Goal: Information Seeking & Learning: Learn about a topic

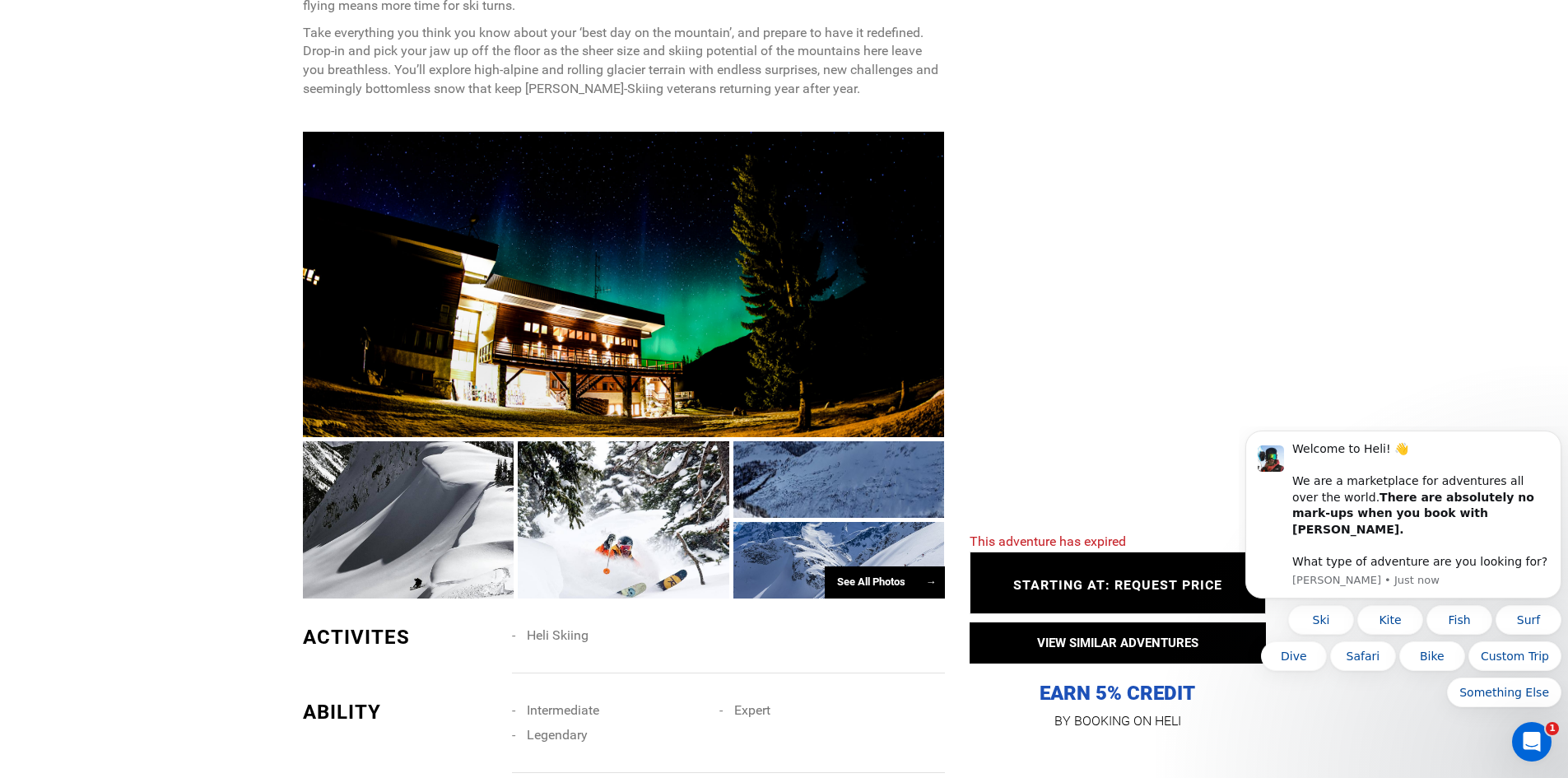
scroll to position [1070, 0]
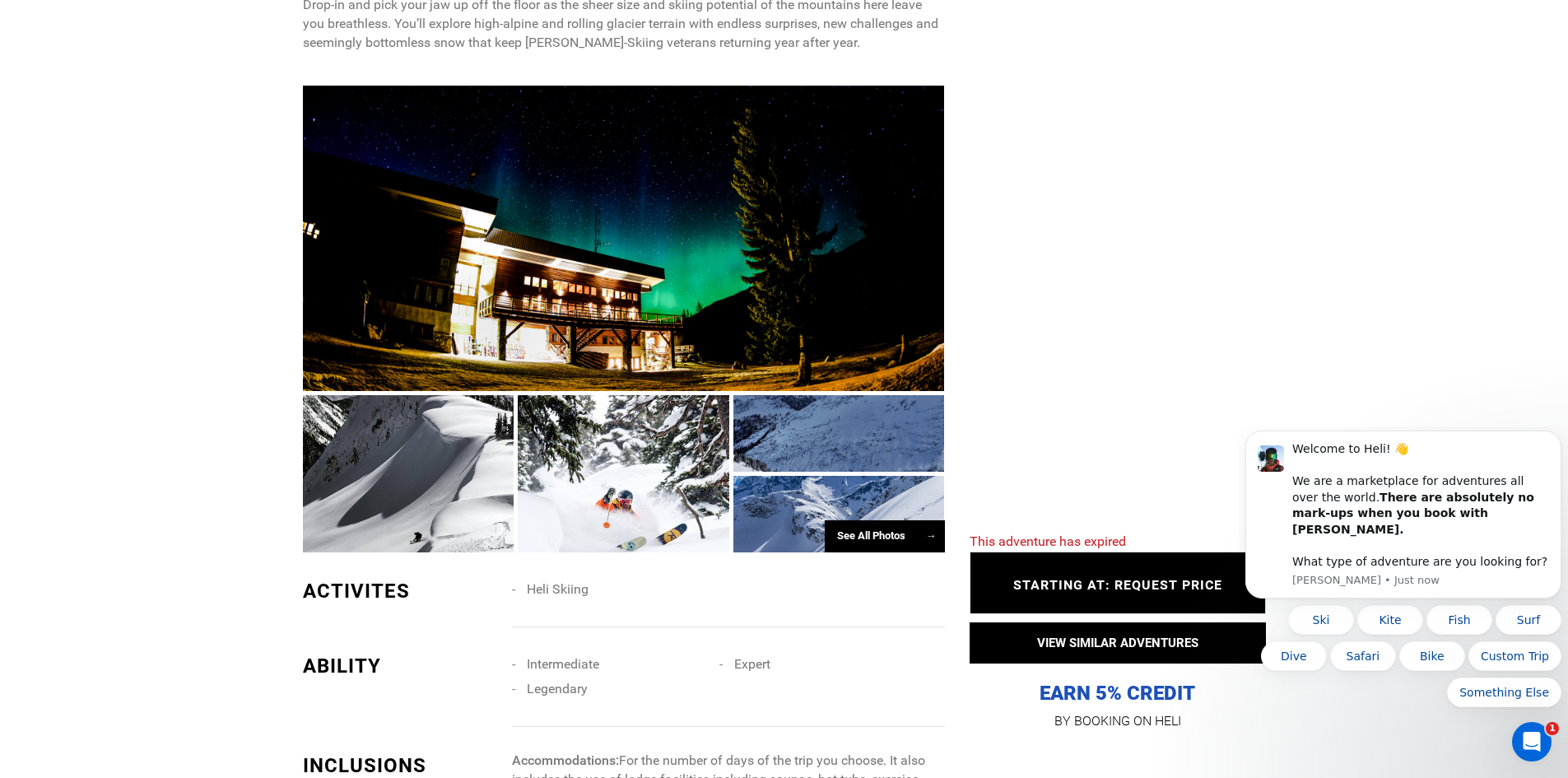
click at [579, 332] on div at bounding box center [624, 239] width 643 height 305
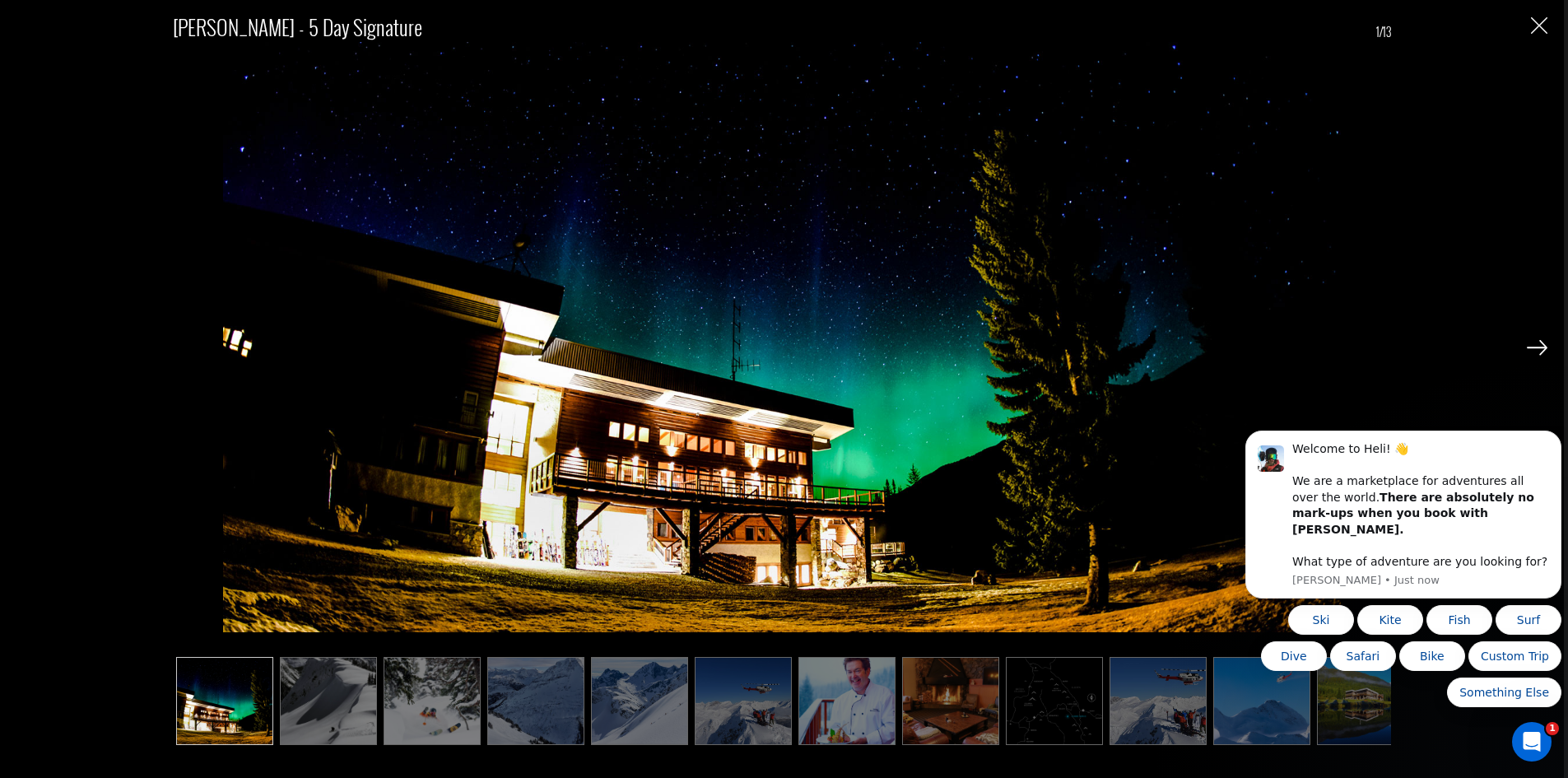
click at [1544, 345] on img at bounding box center [1537, 347] width 21 height 14
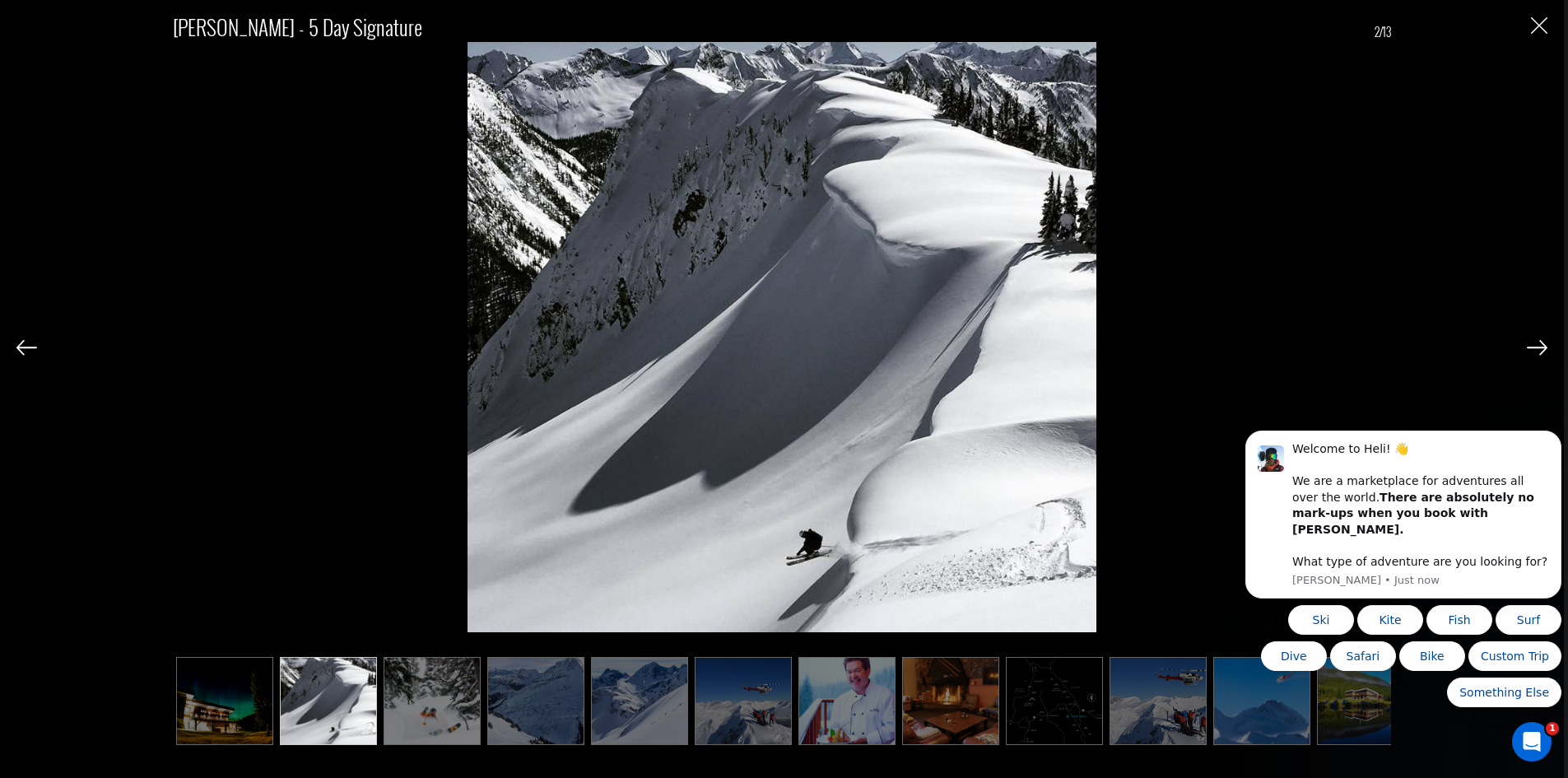
click at [1544, 345] on img at bounding box center [1537, 347] width 21 height 14
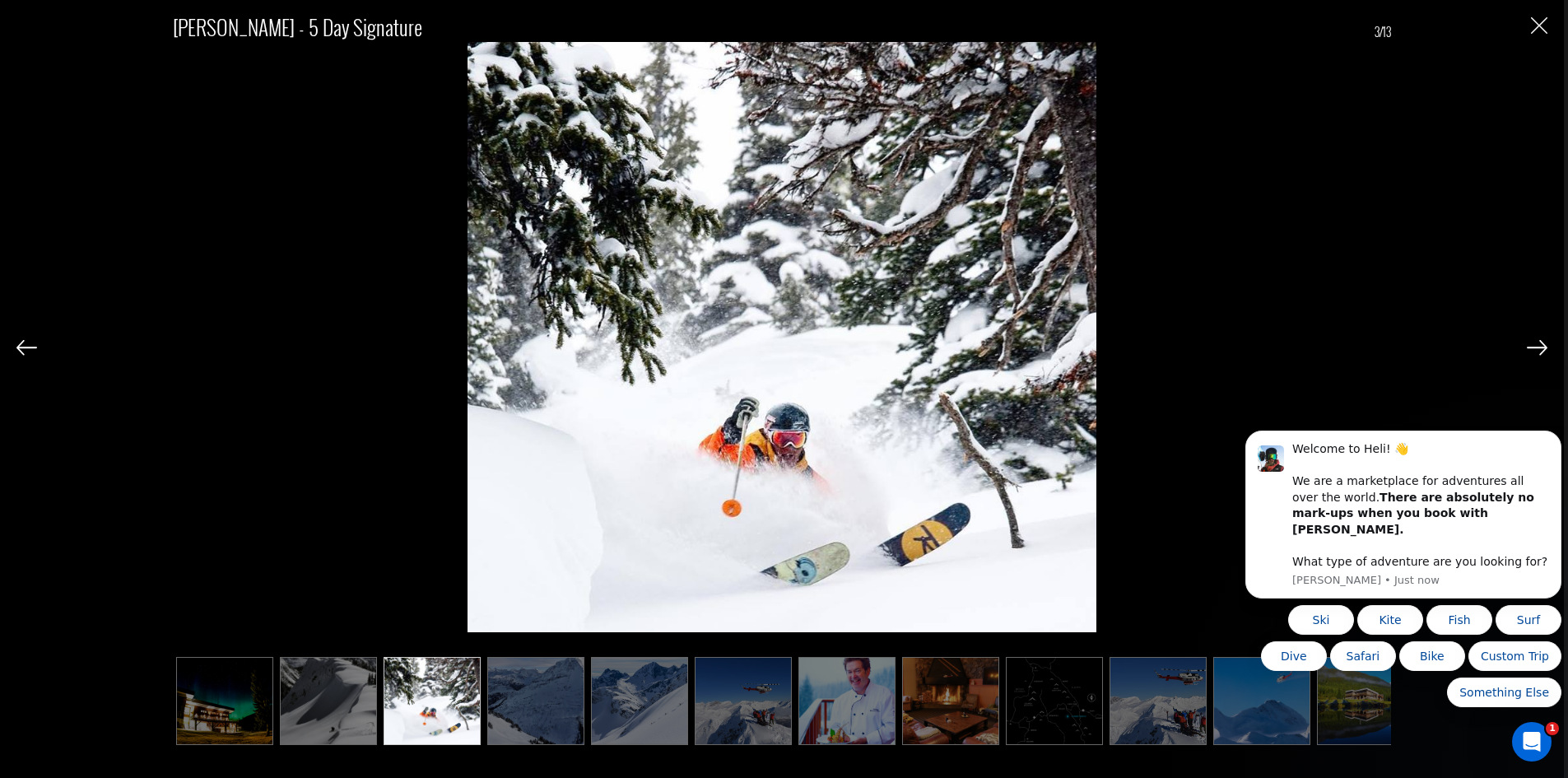
click at [1544, 345] on img at bounding box center [1537, 347] width 21 height 14
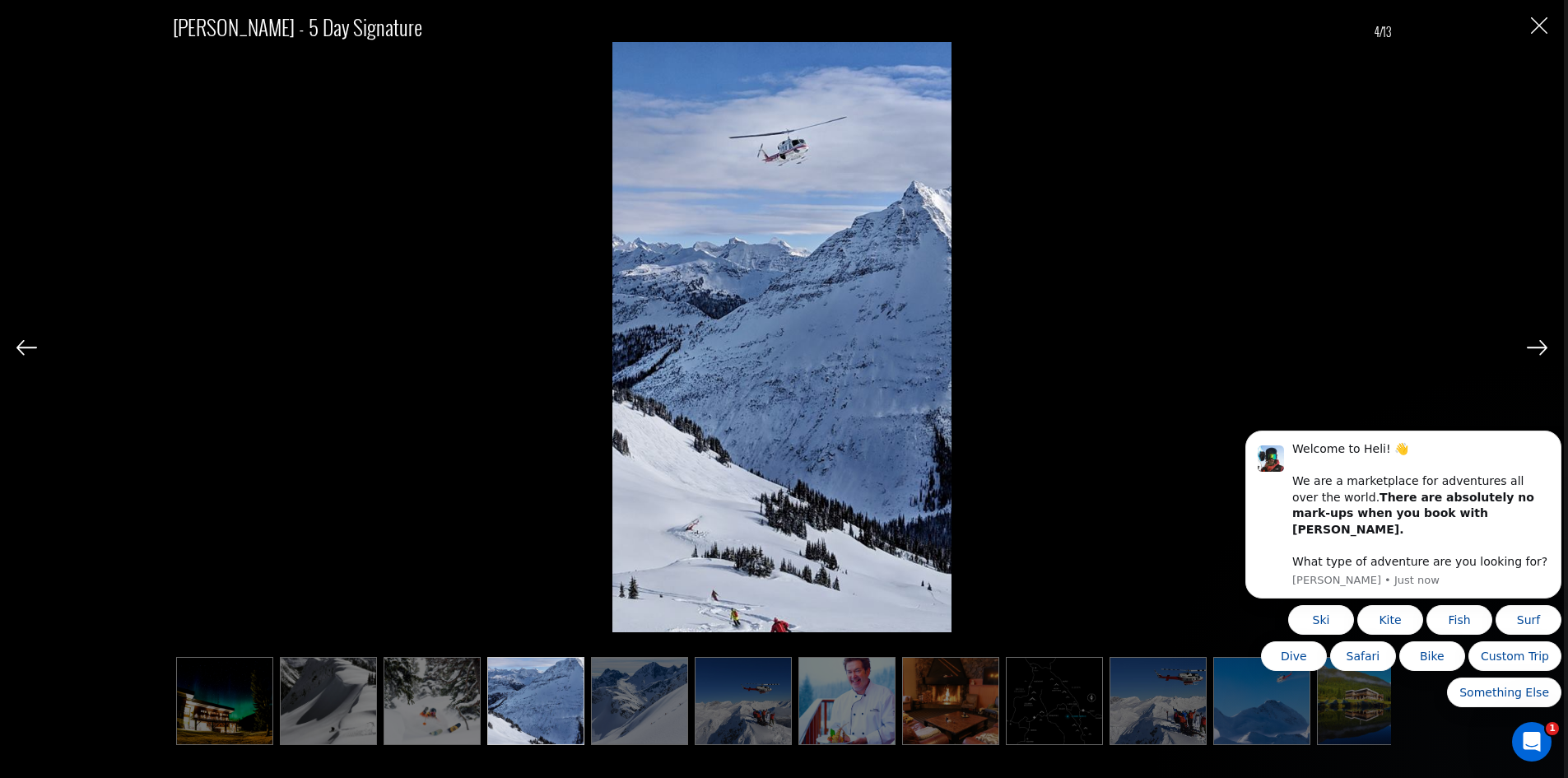
click at [1544, 345] on img at bounding box center [1537, 347] width 21 height 14
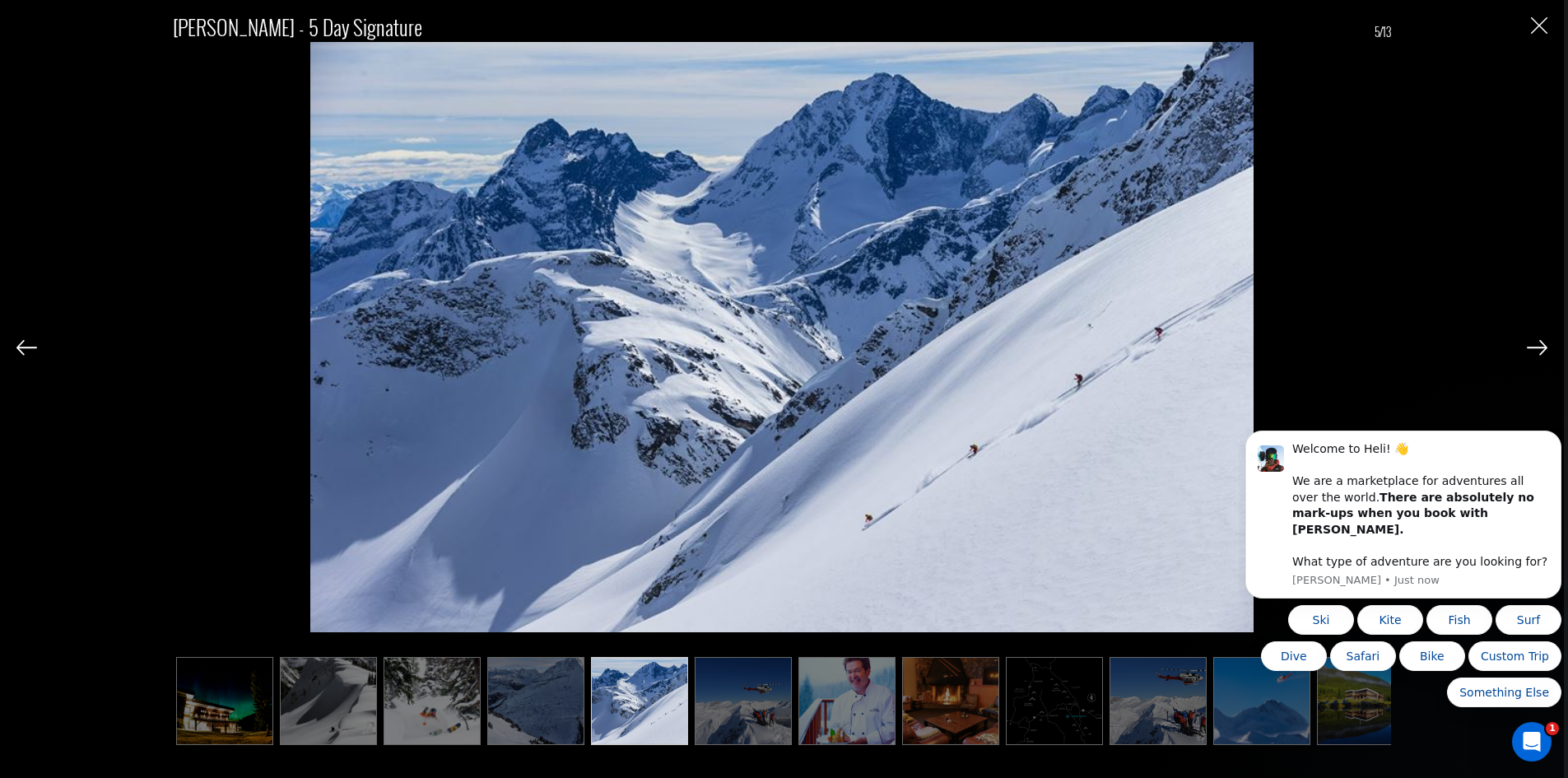
click at [1544, 345] on img at bounding box center [1537, 347] width 21 height 14
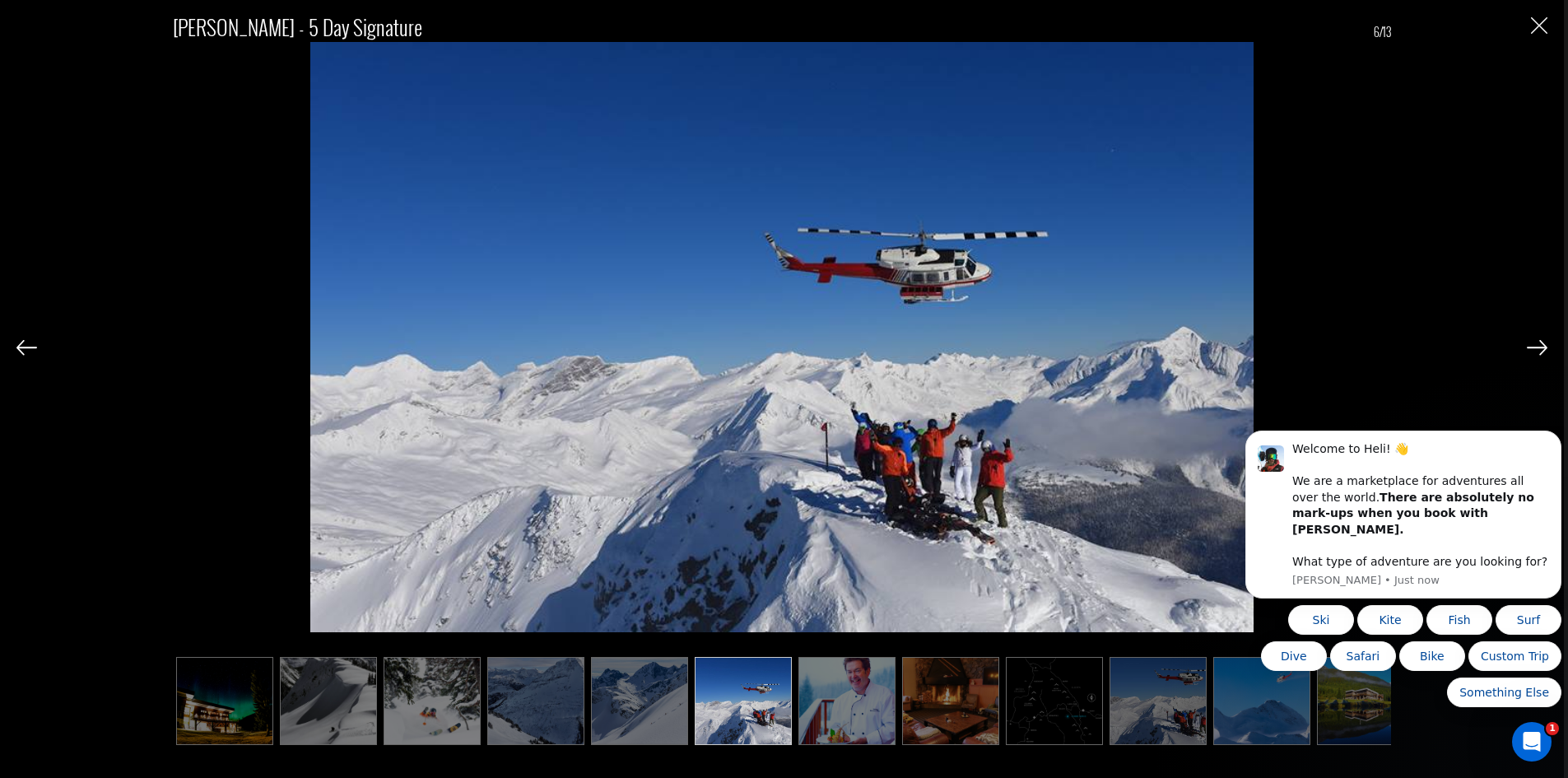
click at [1544, 345] on img at bounding box center [1537, 347] width 21 height 14
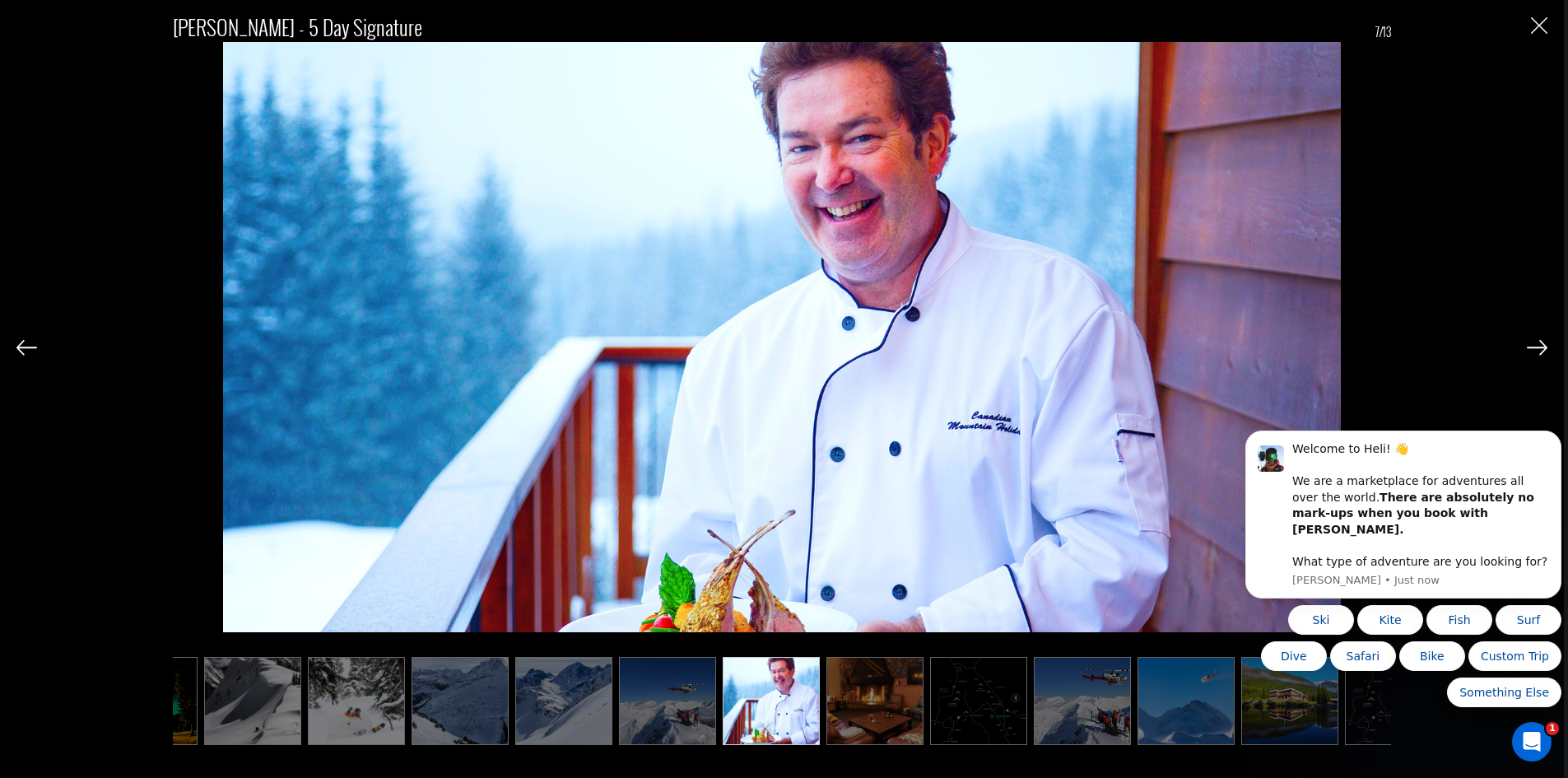
scroll to position [0, 82]
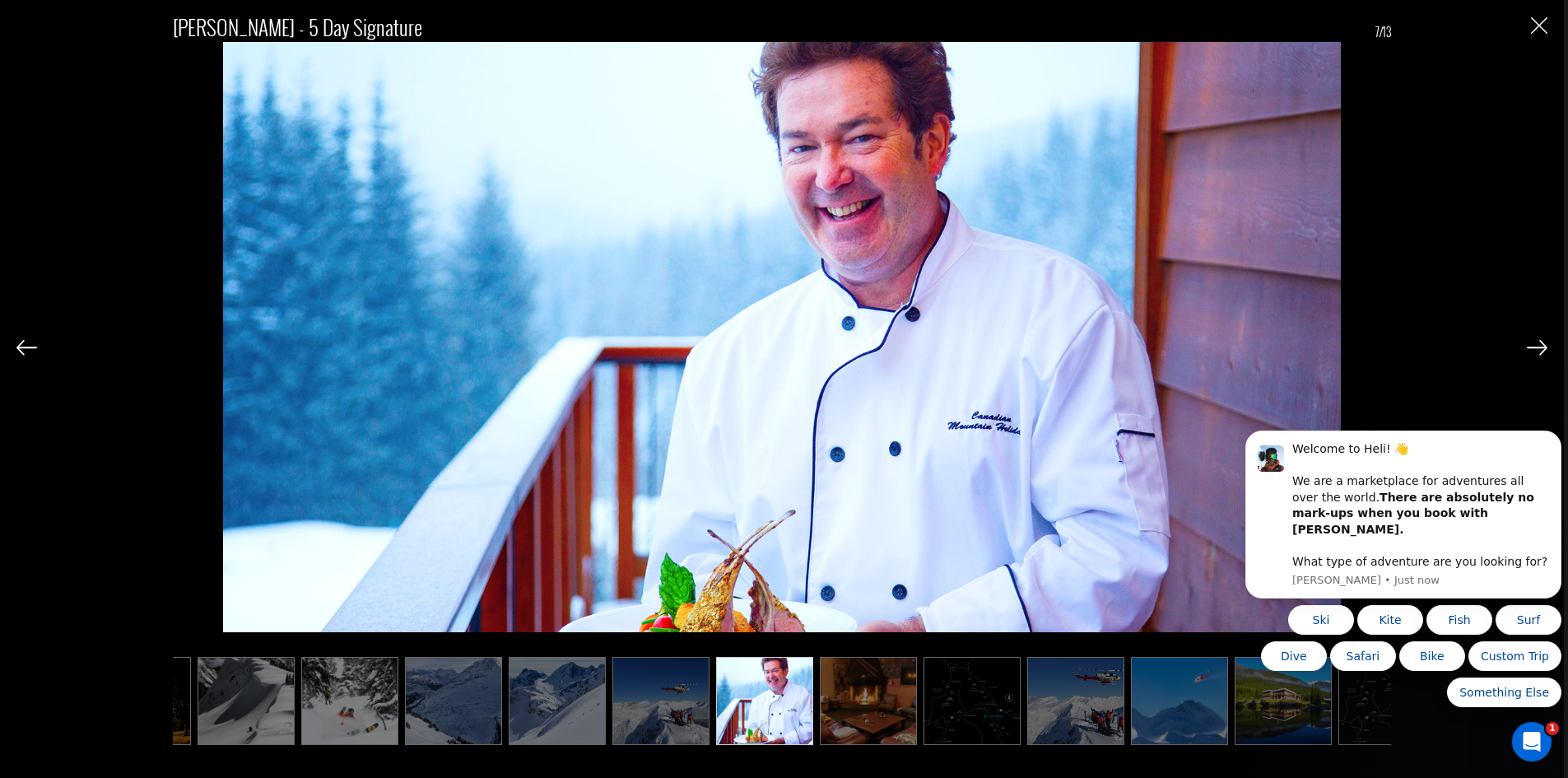
click at [1541, 346] on img at bounding box center [1537, 347] width 21 height 14
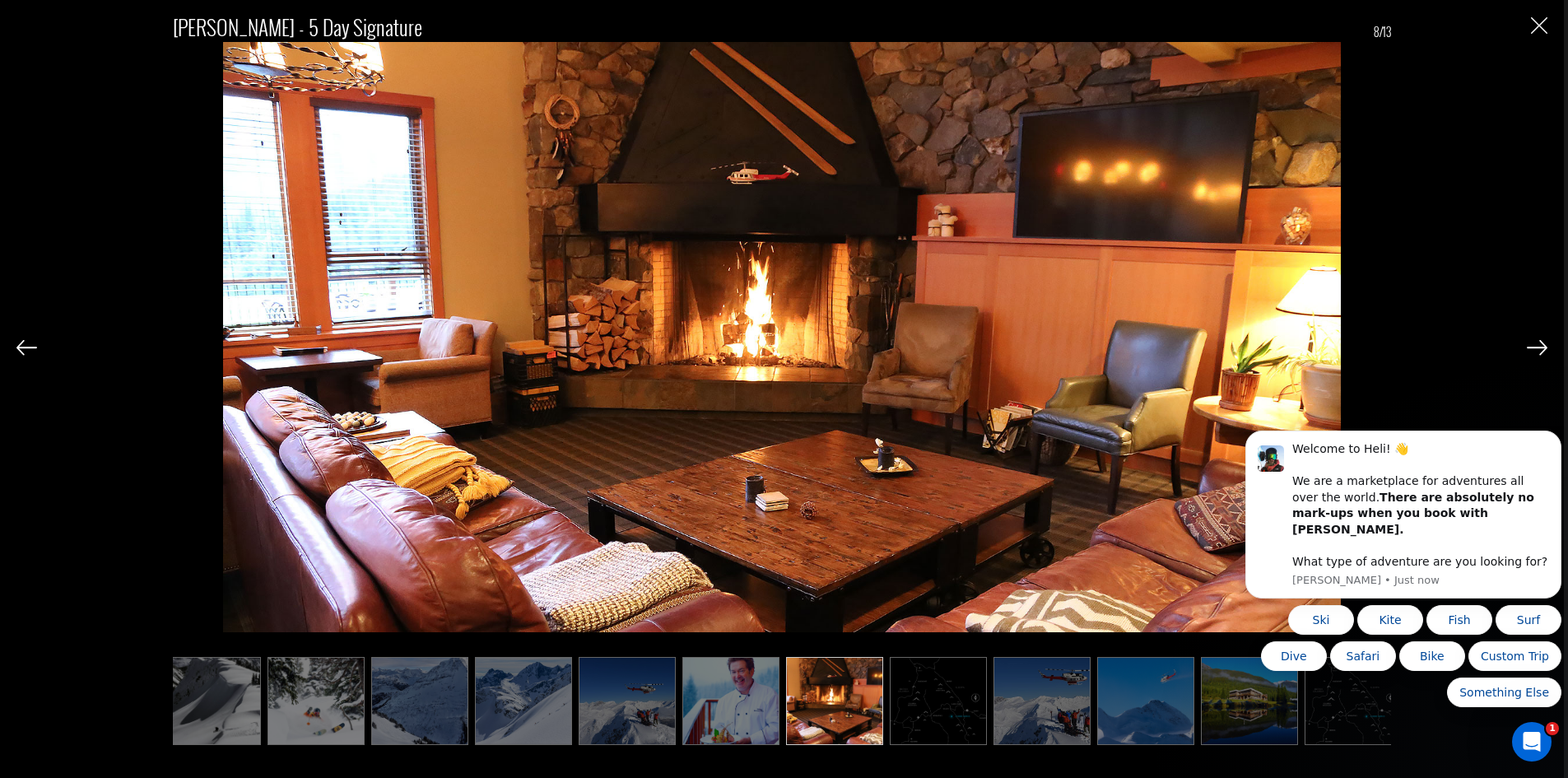
scroll to position [0, 130]
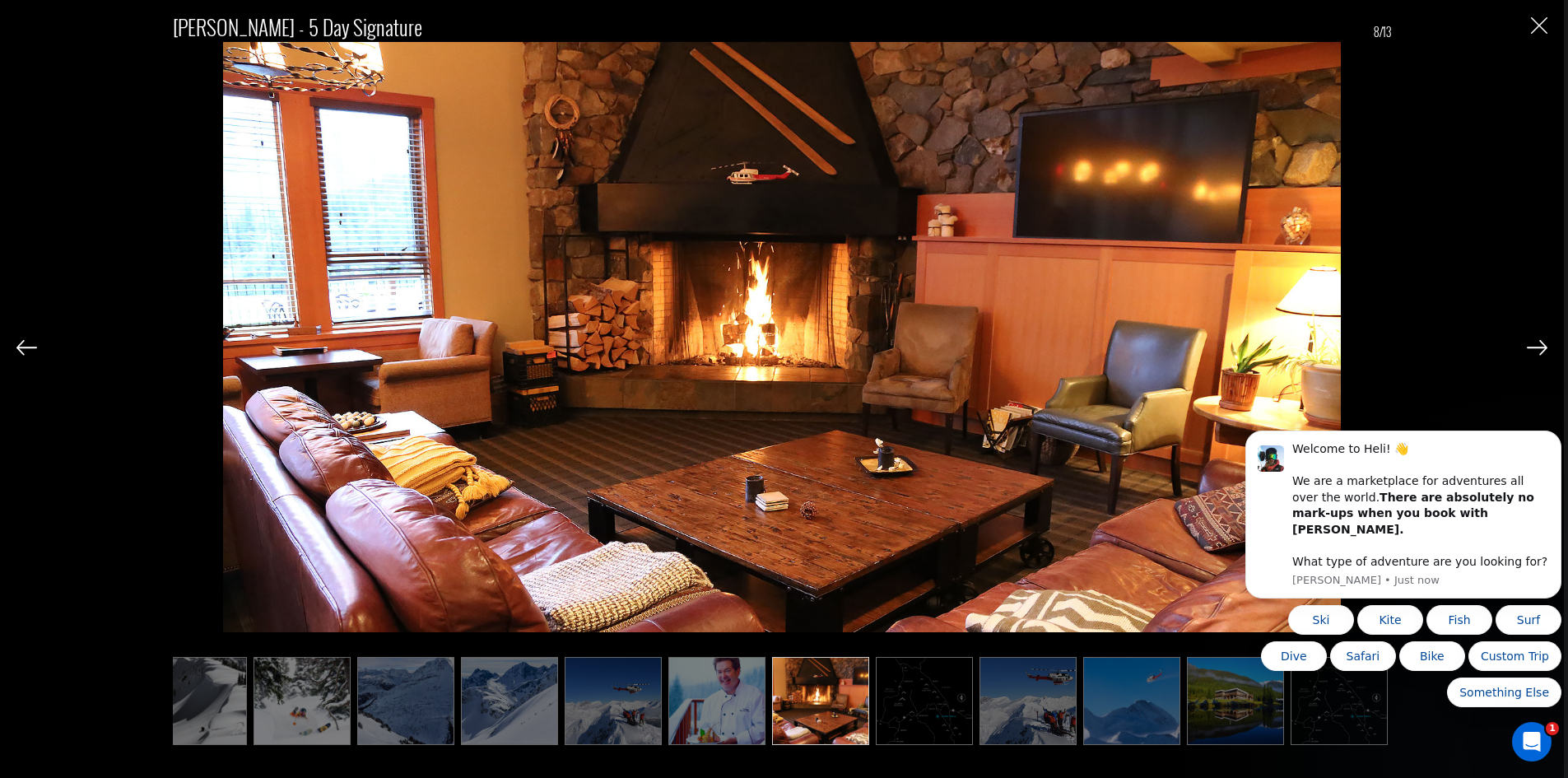
click at [1540, 347] on img at bounding box center [1537, 347] width 21 height 14
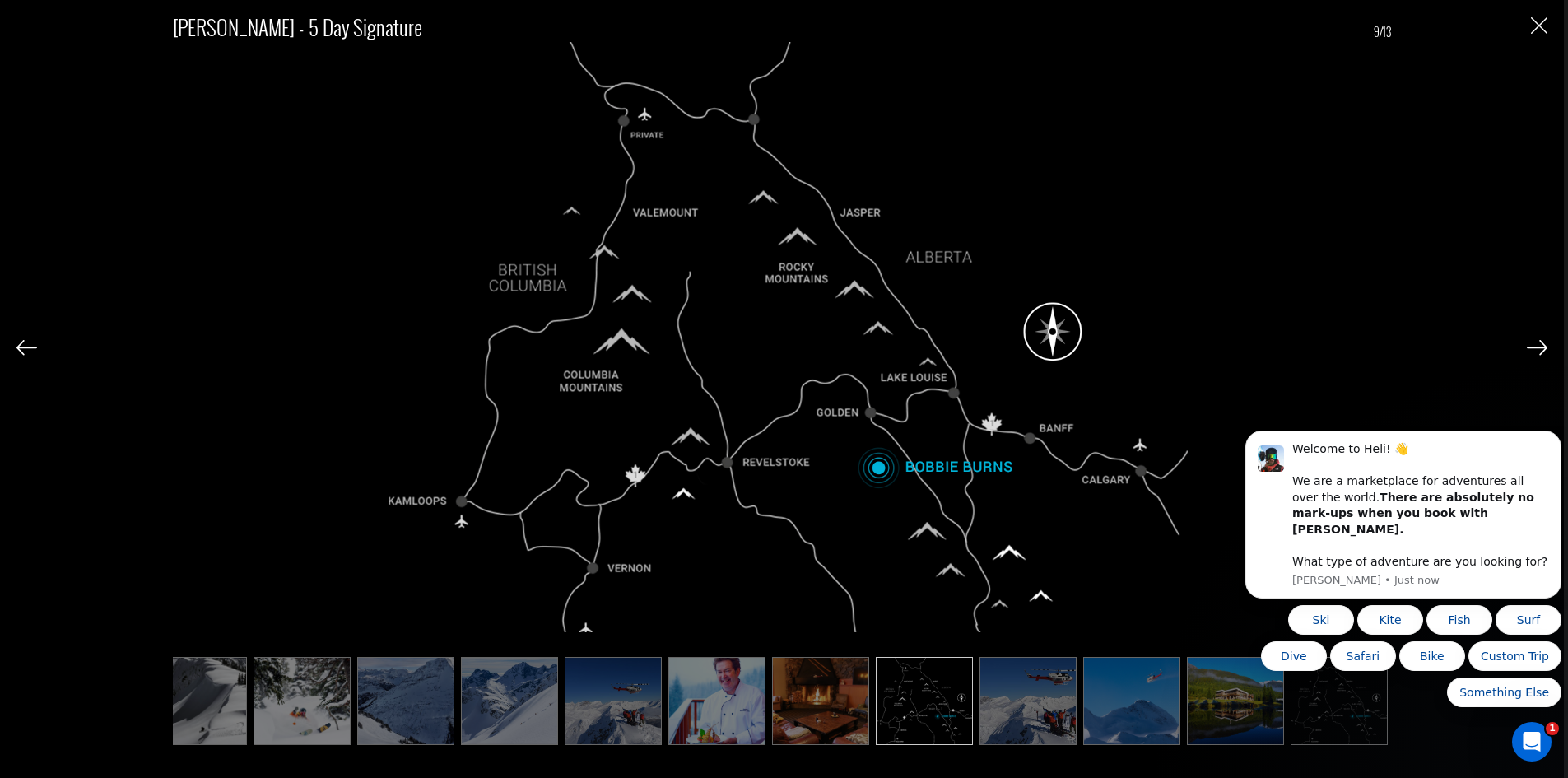
click at [1540, 347] on img at bounding box center [1537, 347] width 21 height 14
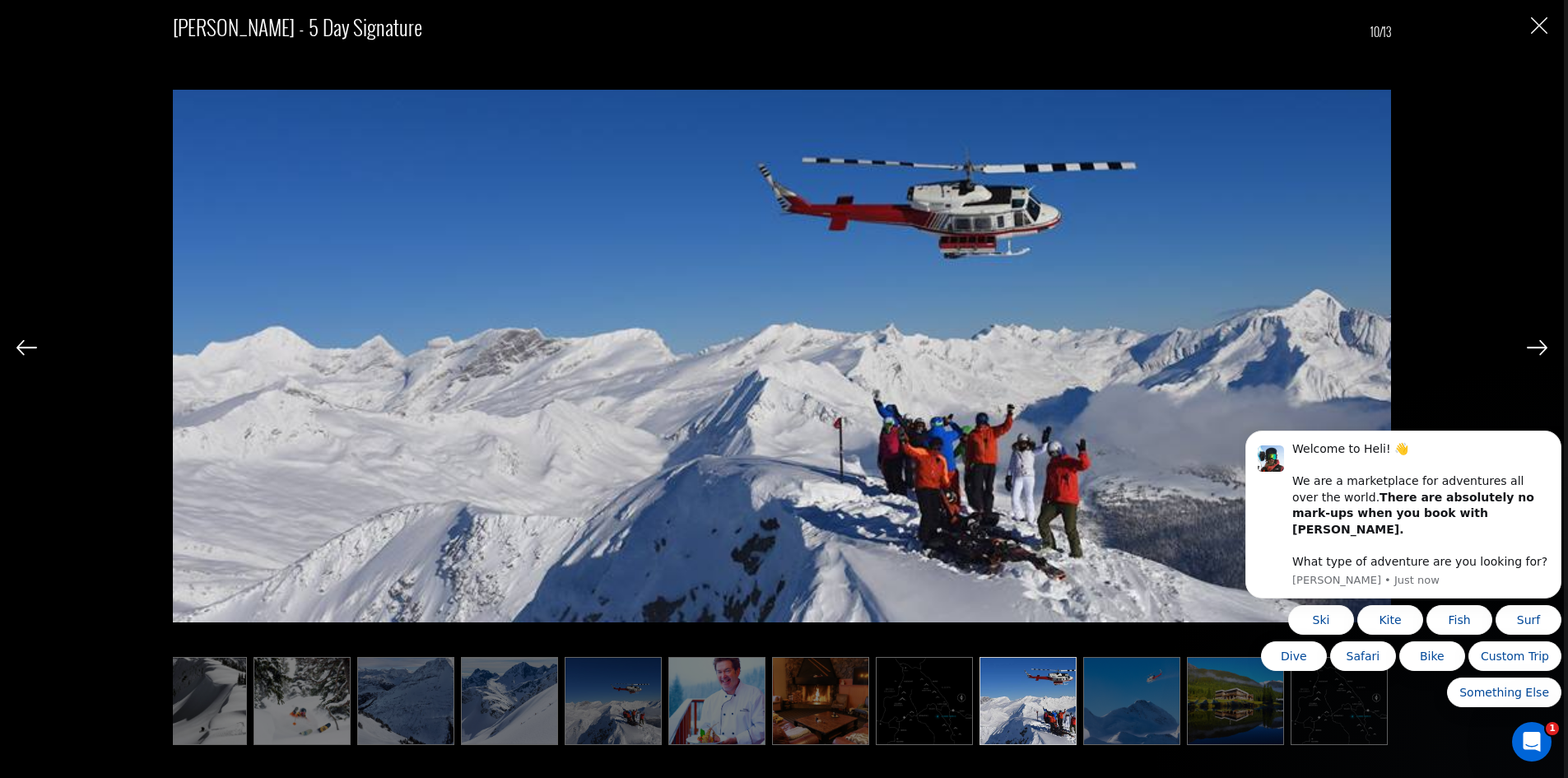
click at [1540, 347] on img at bounding box center [1537, 347] width 21 height 14
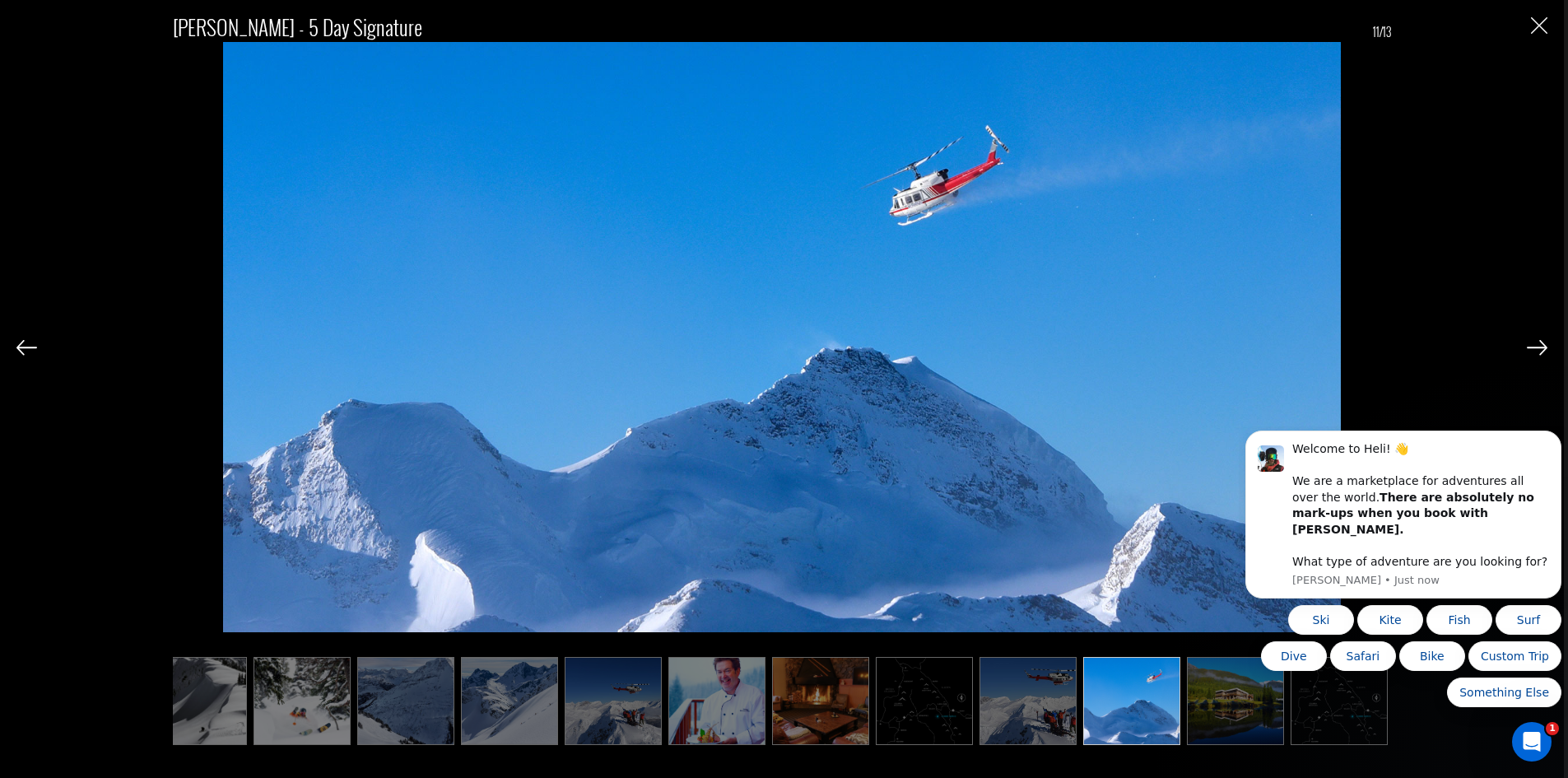
click at [1540, 347] on img at bounding box center [1537, 347] width 21 height 14
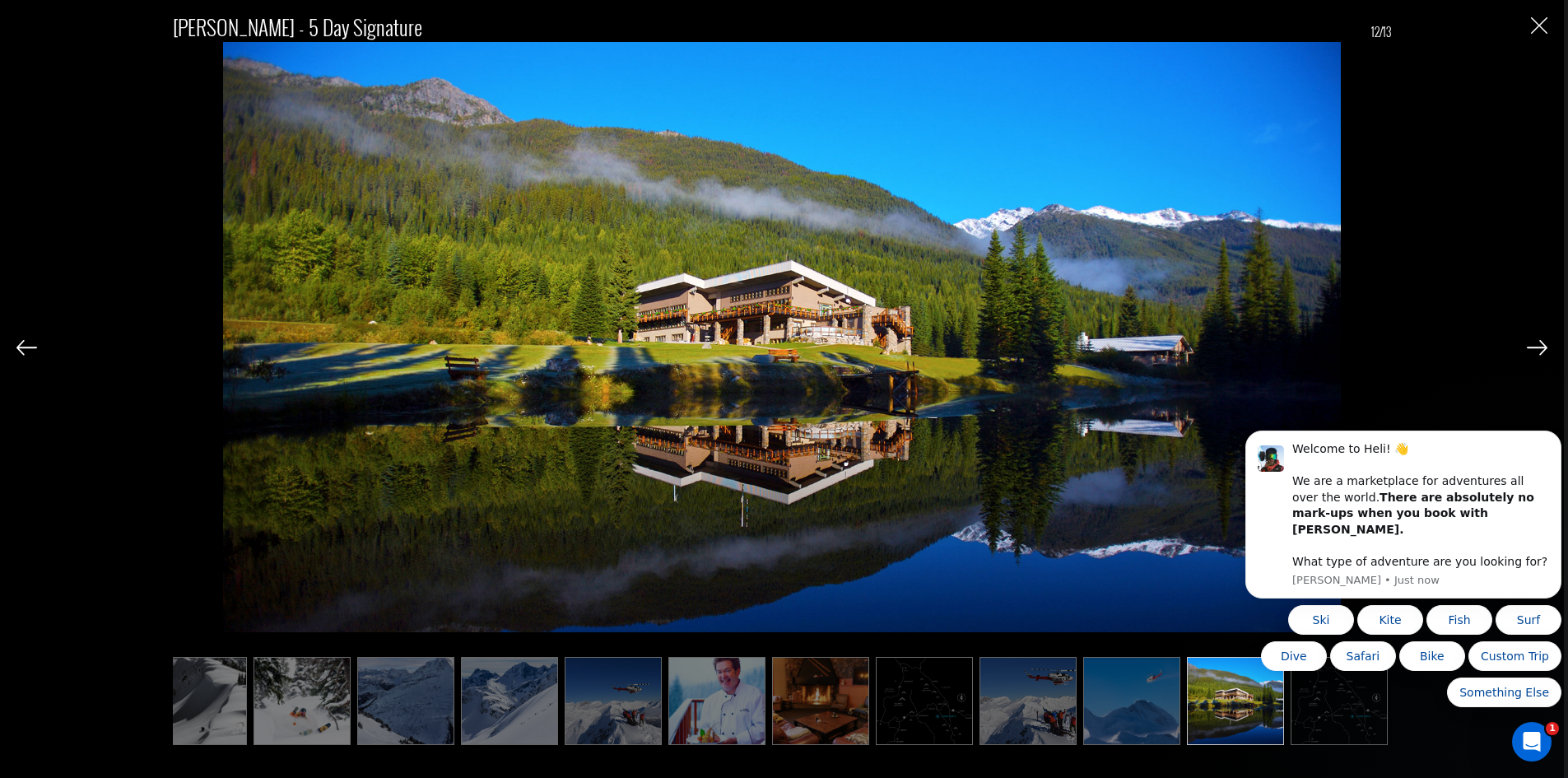
click at [1540, 347] on img at bounding box center [1537, 347] width 21 height 14
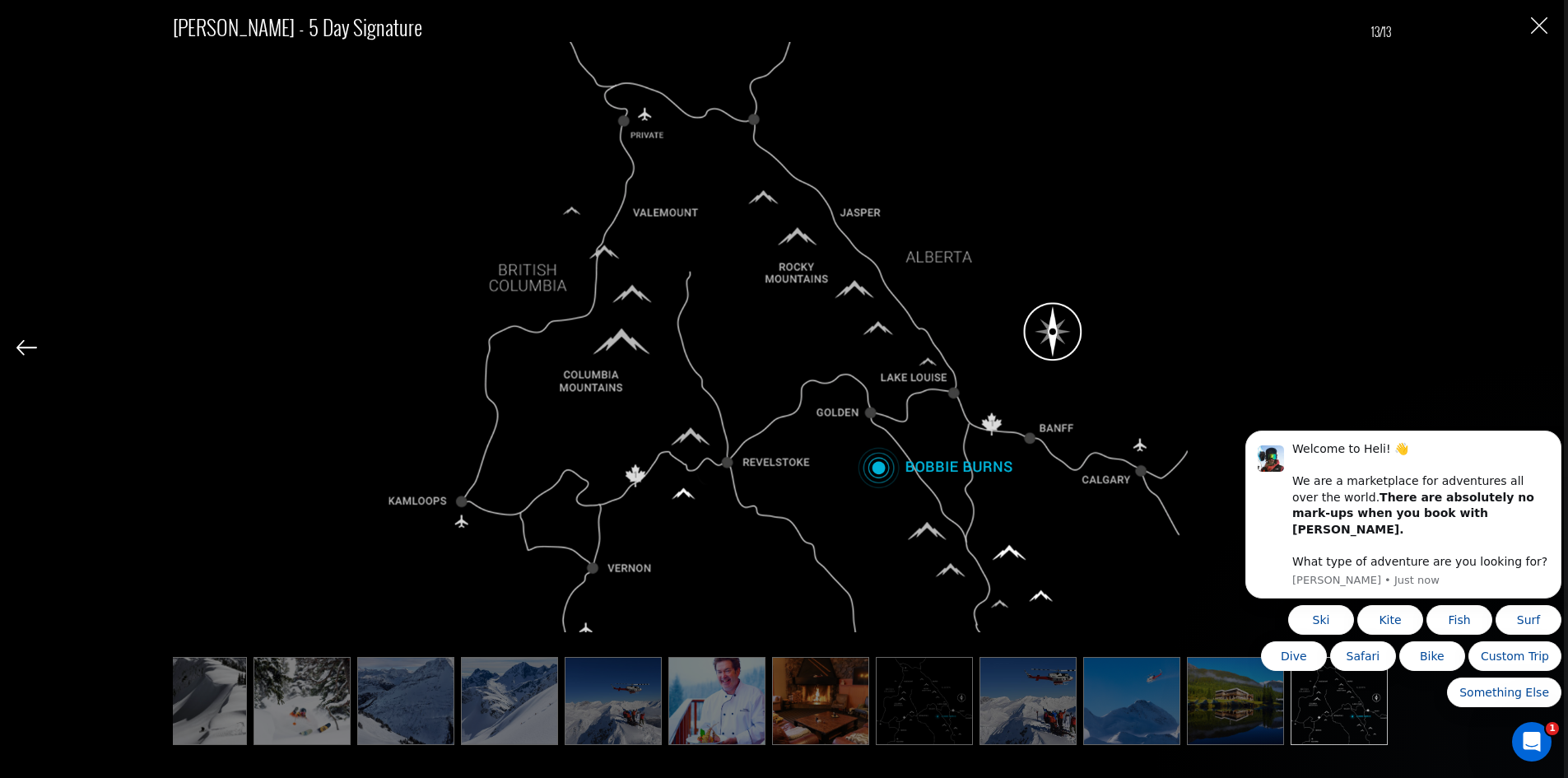
click at [1538, 23] on img "Close" at bounding box center [1539, 25] width 16 height 16
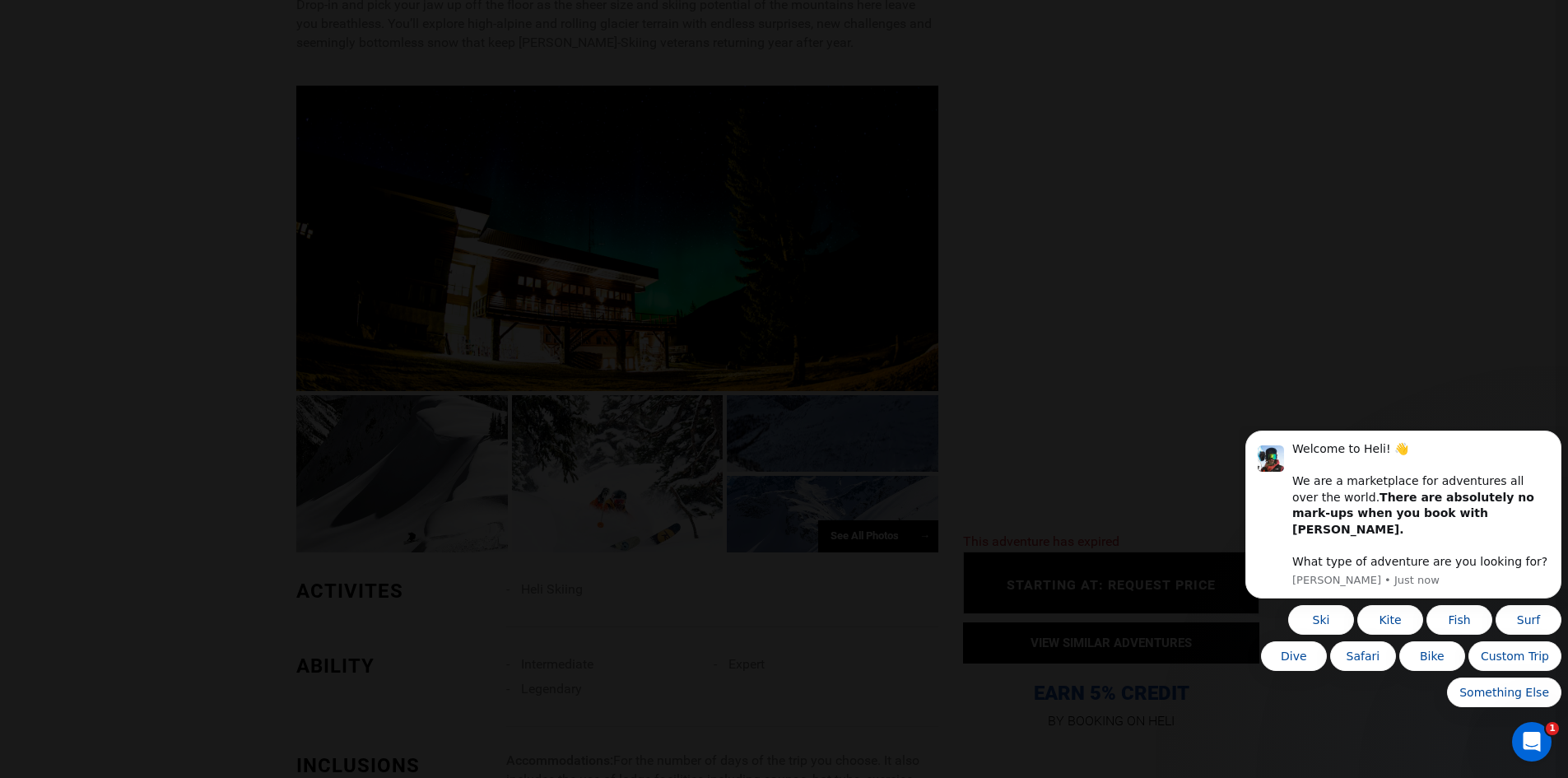
scroll to position [0, 0]
